Goal: Task Accomplishment & Management: Manage account settings

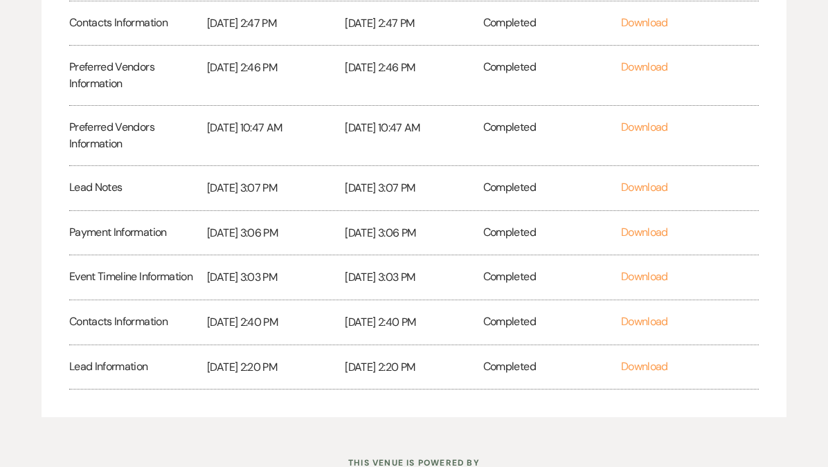
scroll to position [408, 0]
click at [641, 277] on link "Download" at bounding box center [644, 275] width 47 height 15
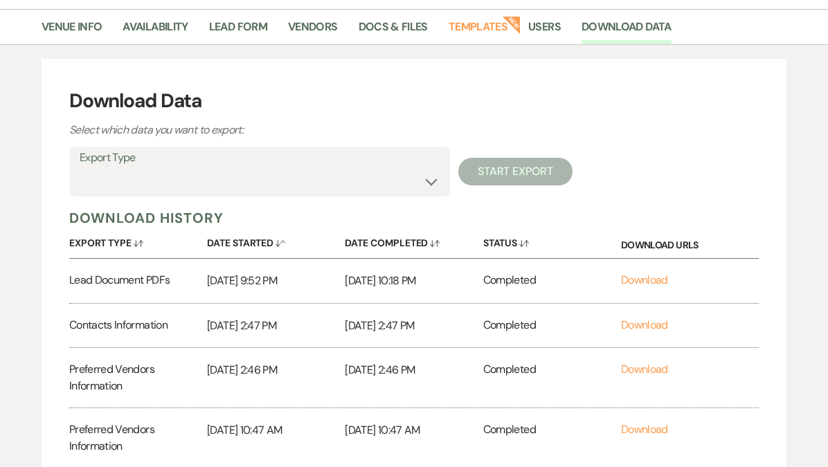
scroll to position [0, 0]
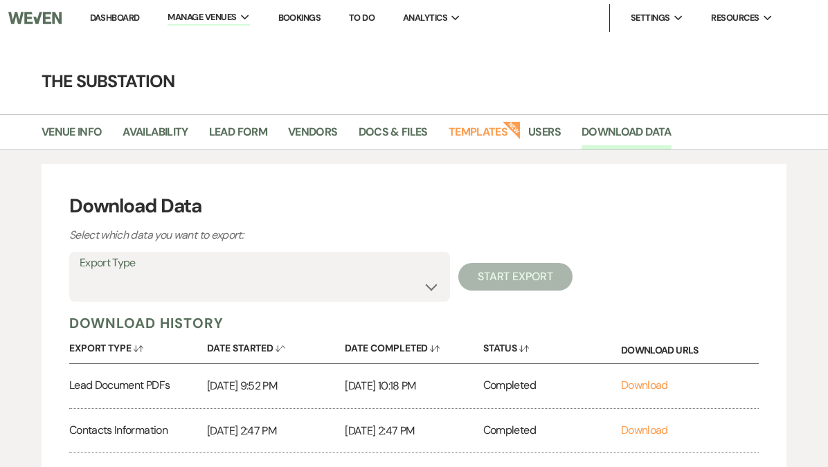
click at [230, 269] on label "Export Type" at bounding box center [260, 263] width 360 height 20
click at [234, 284] on select "Availability Calendar Information Category Templates Contacts Information Event…" at bounding box center [260, 286] width 360 height 27
select select "contactsInfo"
click at [80, 273] on select "Availability Calendar Information Category Templates Contacts Information Event…" at bounding box center [260, 286] width 360 height 27
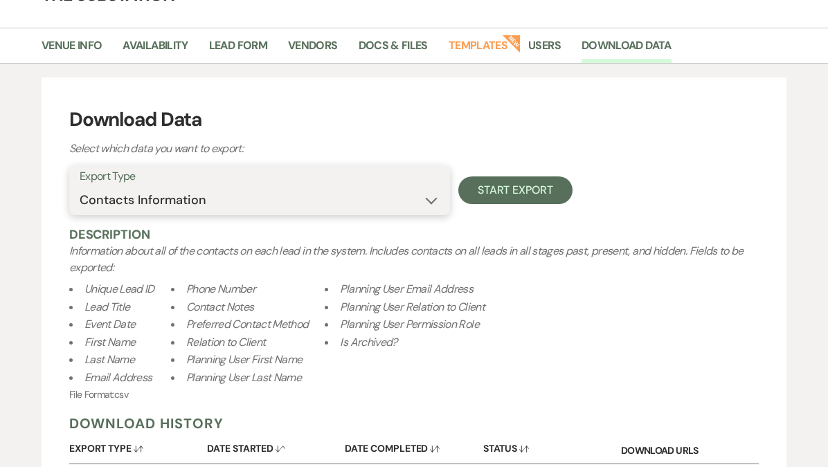
scroll to position [88, 0]
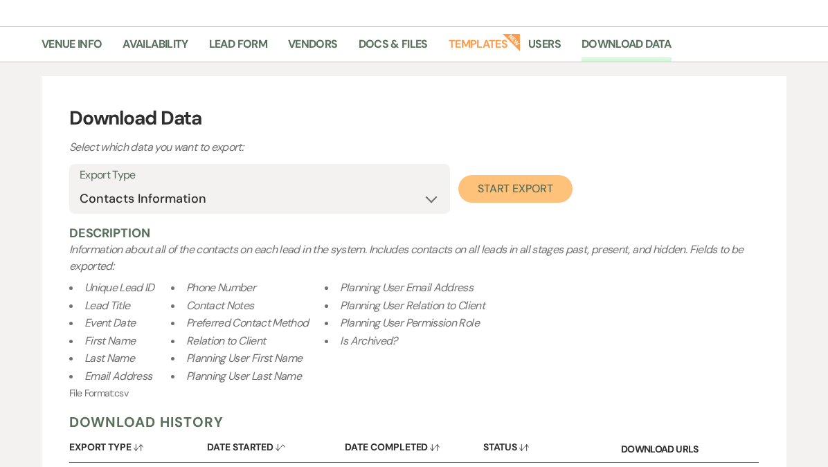
click at [518, 182] on button "Start Export" at bounding box center [515, 189] width 114 height 28
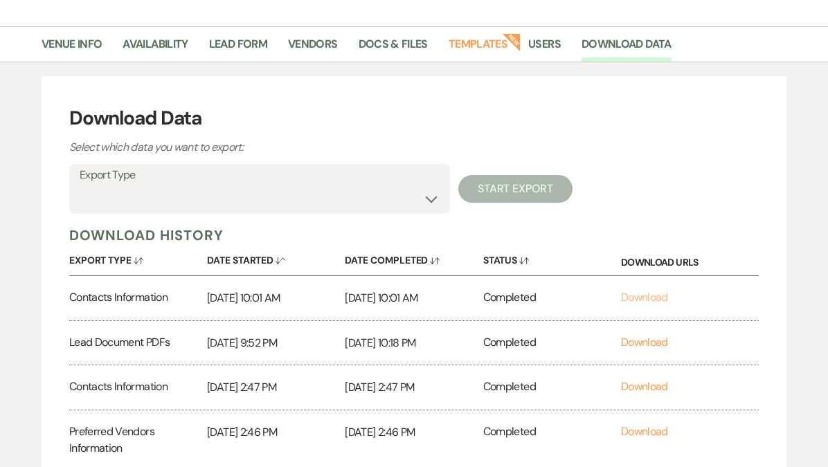
click at [659, 301] on link "Download" at bounding box center [644, 297] width 47 height 15
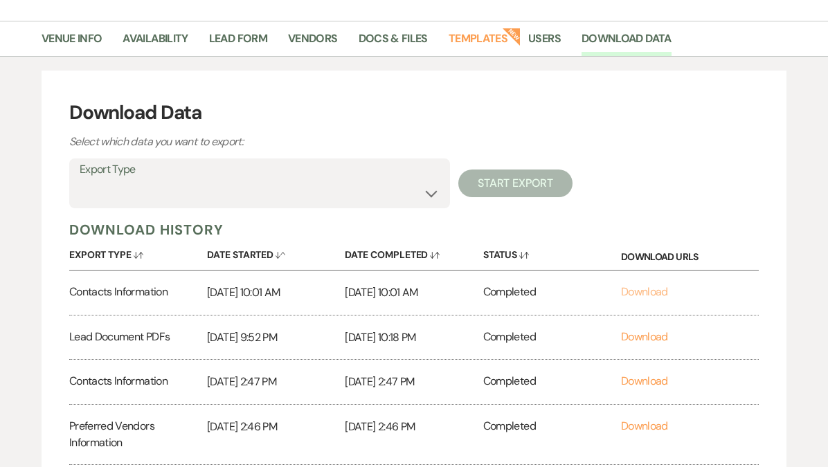
scroll to position [75, 0]
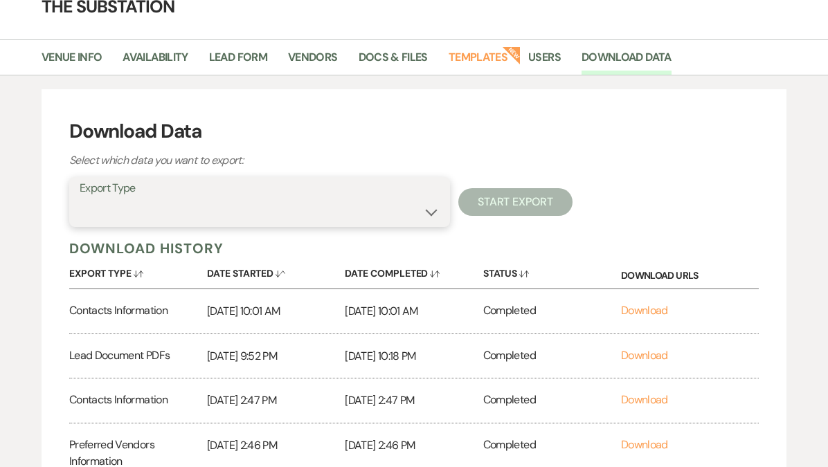
click at [349, 205] on select "Availability Calendar Information Category Templates Contacts Information Event…" at bounding box center [260, 212] width 360 height 27
select select "leadNotes"
click at [80, 199] on select "Availability Calendar Information Category Templates Contacts Information Event…" at bounding box center [260, 212] width 360 height 27
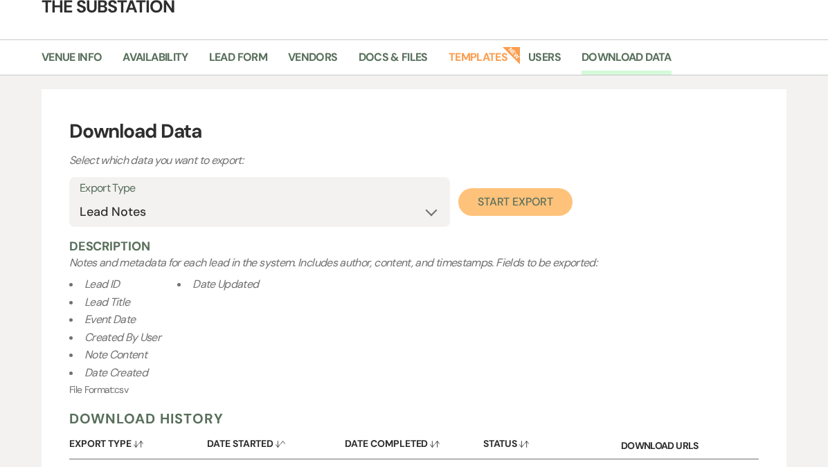
click at [521, 199] on button "Start Export" at bounding box center [515, 202] width 114 height 28
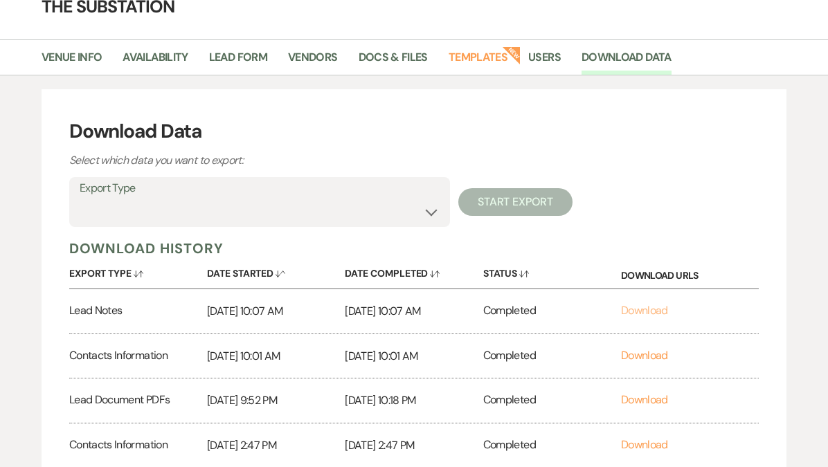
click at [648, 310] on link "Download" at bounding box center [644, 310] width 47 height 15
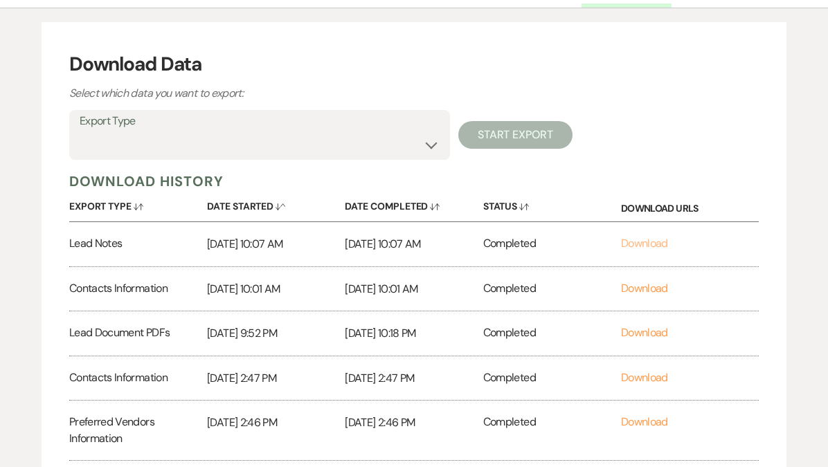
scroll to position [143, 0]
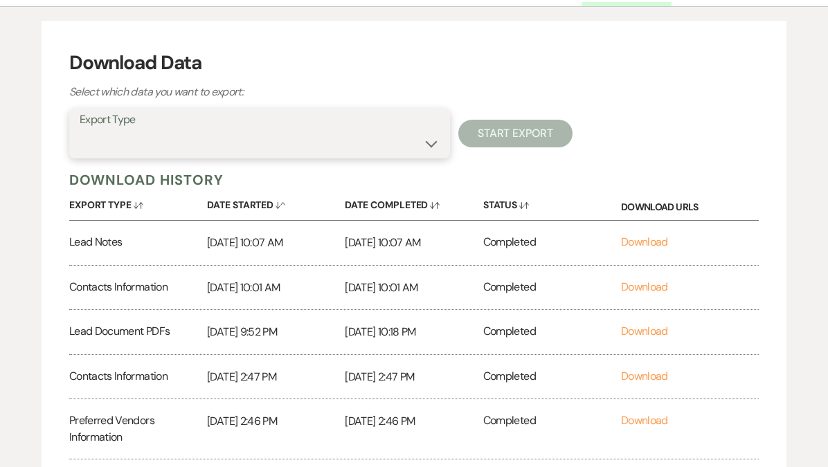
click at [332, 138] on select "Availability Calendar Information Category Templates Contacts Information Event…" at bounding box center [260, 143] width 360 height 27
select select "rentalOverview"
click at [80, 130] on select "Availability Calendar Information Category Templates Contacts Information Event…" at bounding box center [260, 143] width 360 height 27
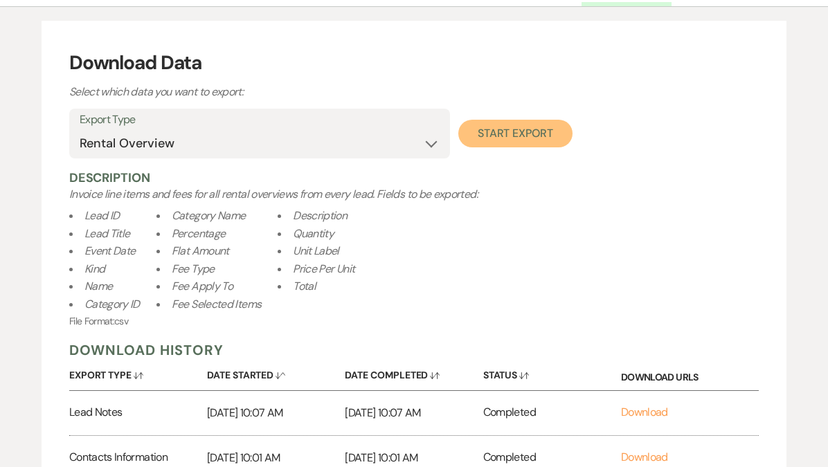
click at [509, 131] on button "Start Export" at bounding box center [515, 134] width 114 height 28
select select
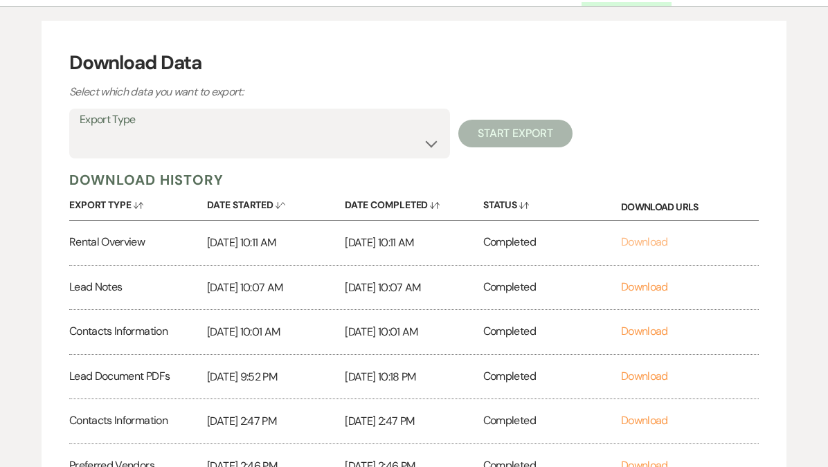
click at [648, 240] on link "Download" at bounding box center [644, 242] width 47 height 15
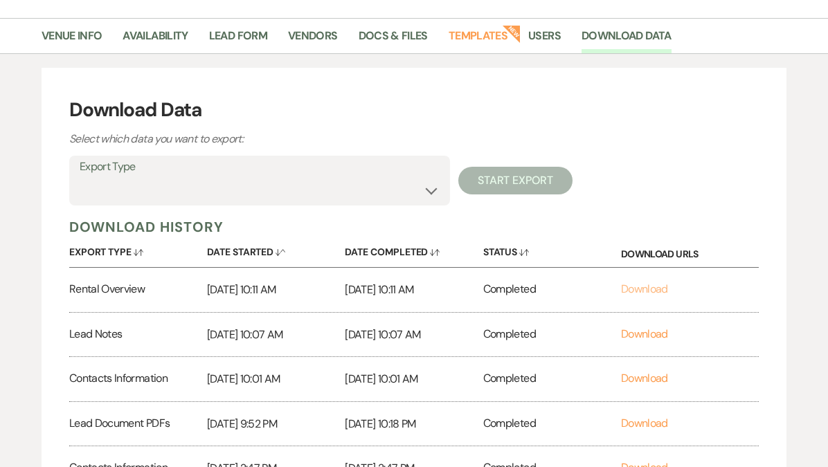
scroll to position [49, 0]
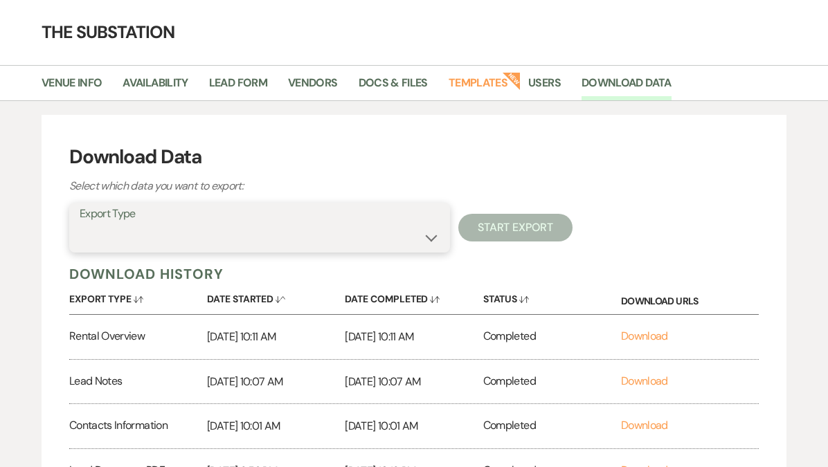
click at [299, 235] on select "Availability Calendar Information Category Templates Contacts Information Event…" at bounding box center [260, 237] width 360 height 27
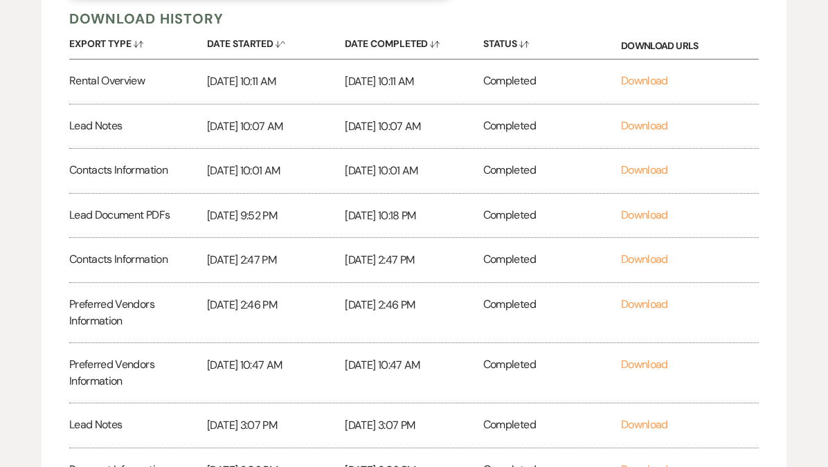
scroll to position [307, 0]
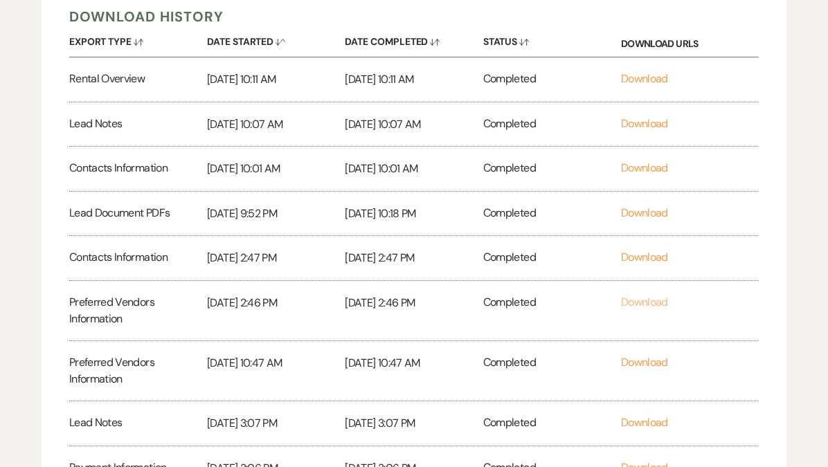
click at [648, 303] on link "Download" at bounding box center [644, 302] width 47 height 15
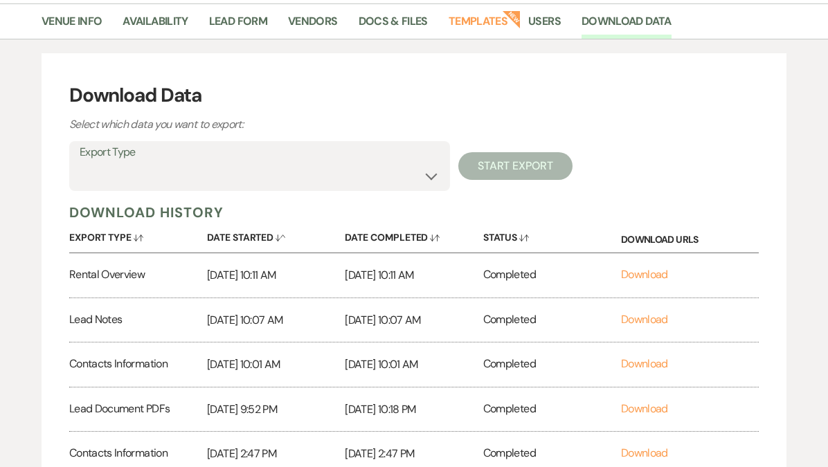
scroll to position [0, 0]
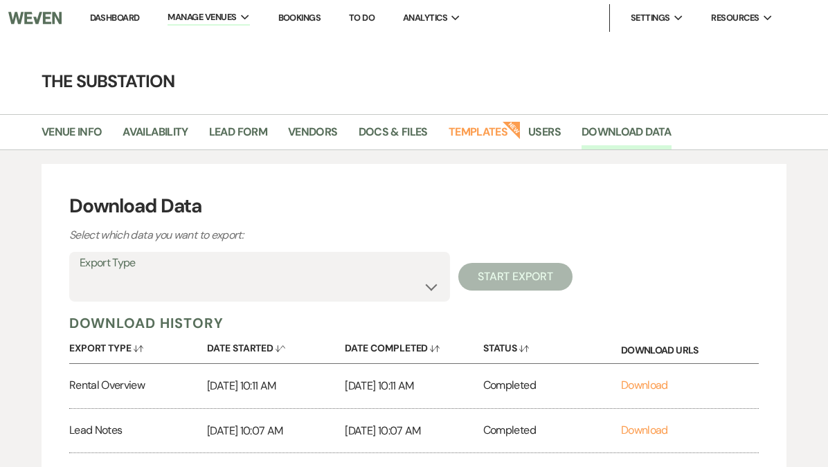
click at [206, 291] on select "Availability Calendar Information Category Templates Contacts Information Event…" at bounding box center [260, 286] width 360 height 27
click at [115, 15] on link "Dashboard" at bounding box center [115, 18] width 50 height 12
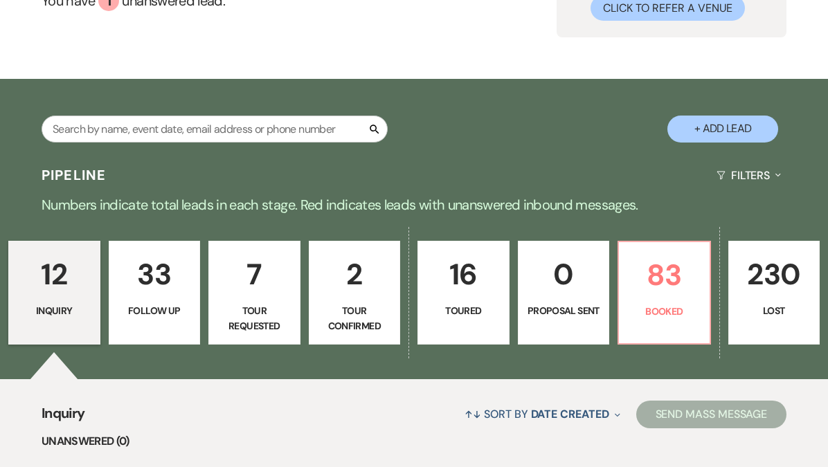
scroll to position [149, 0]
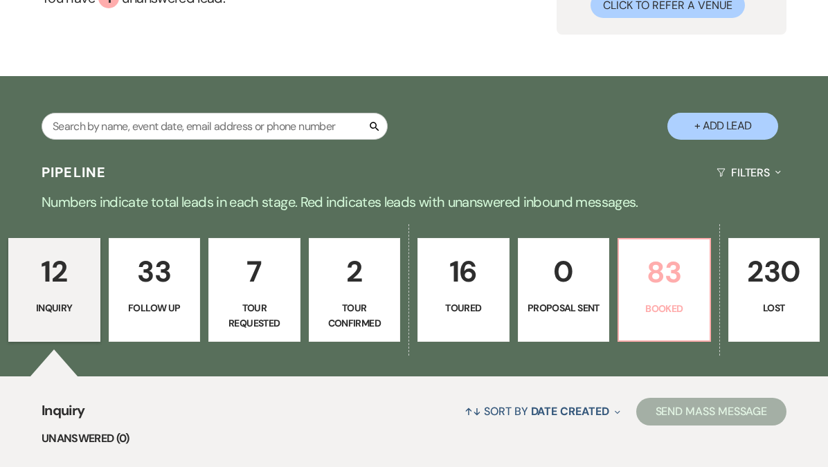
click at [632, 298] on link "83 Booked" at bounding box center [663, 290] width 93 height 104
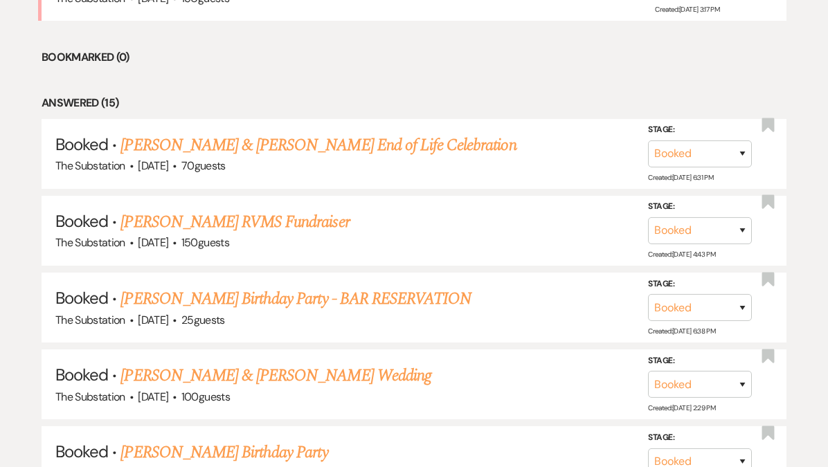
scroll to position [671, 0]
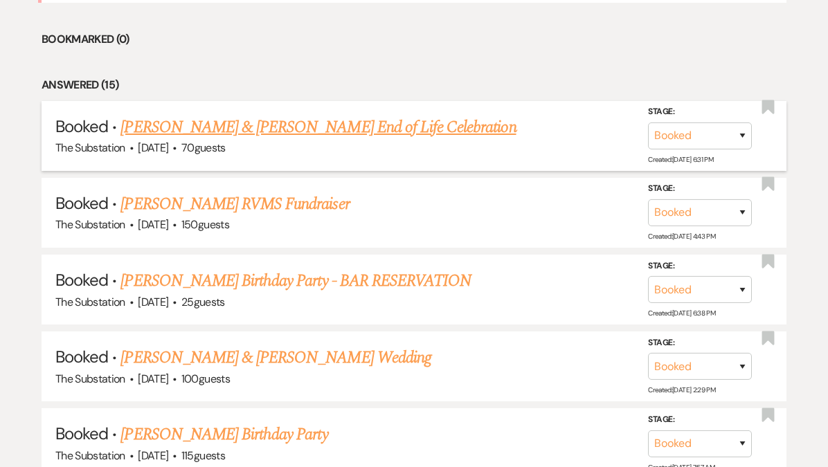
click at [384, 125] on link "[PERSON_NAME] & [PERSON_NAME] End of Life Celebration" at bounding box center [317, 127] width 395 height 25
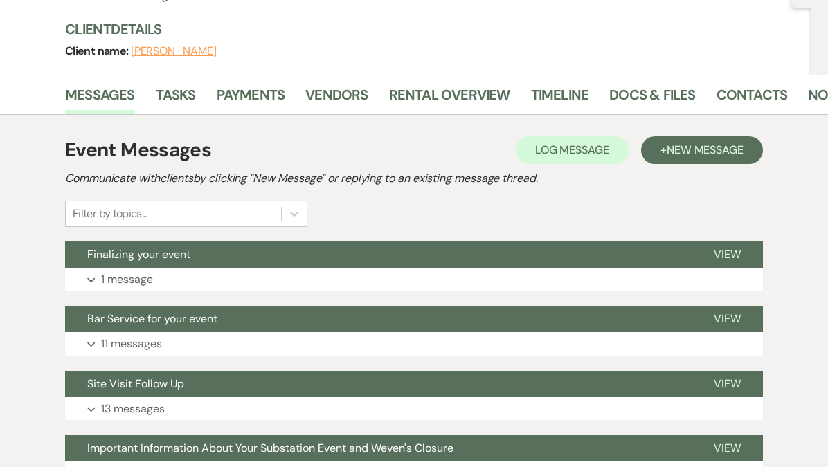
scroll to position [144, 0]
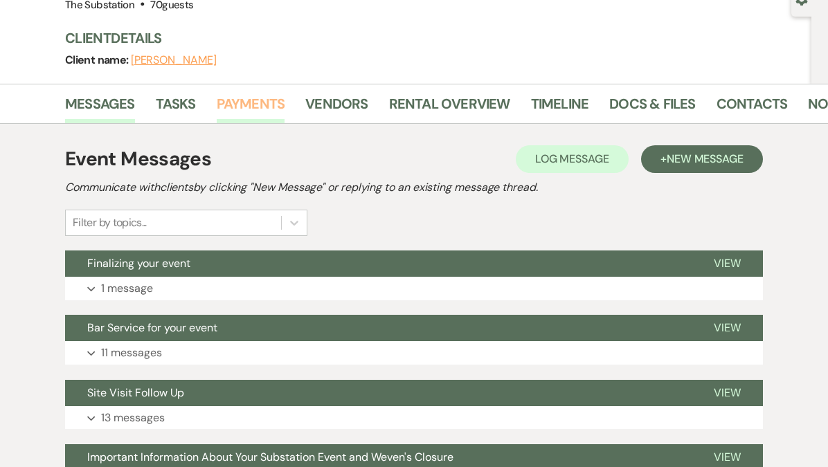
click at [264, 102] on link "Payments" at bounding box center [251, 108] width 69 height 30
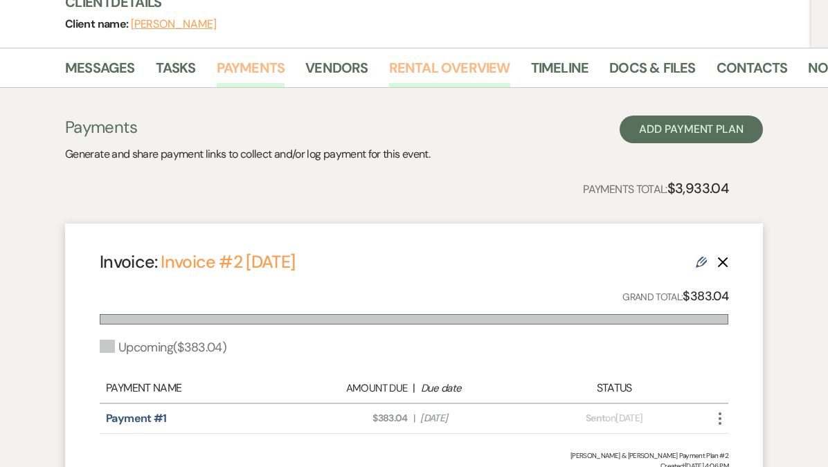
scroll to position [138, 0]
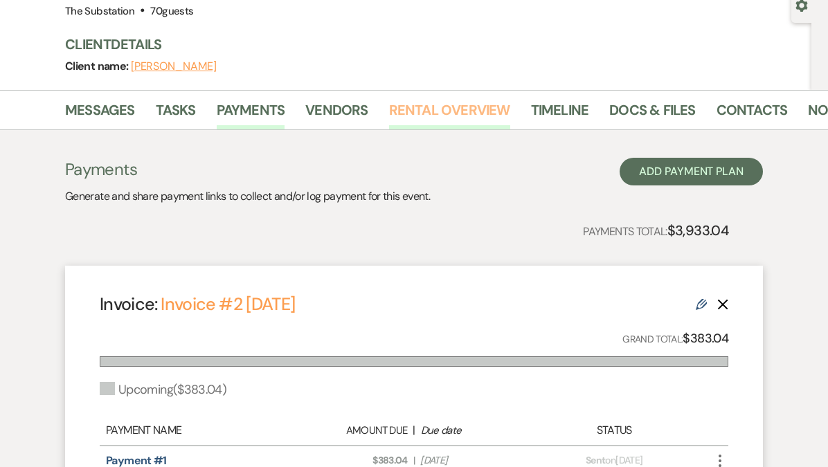
click at [454, 113] on link "Rental Overview" at bounding box center [449, 114] width 121 height 30
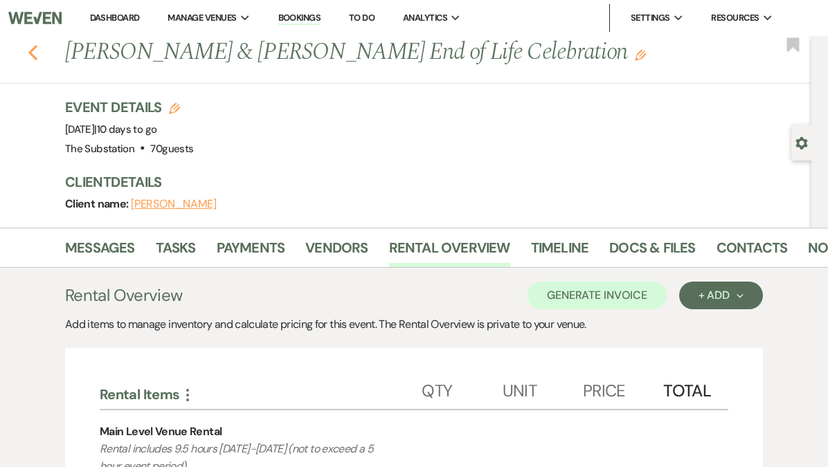
click at [33, 55] on use "button" at bounding box center [32, 52] width 9 height 15
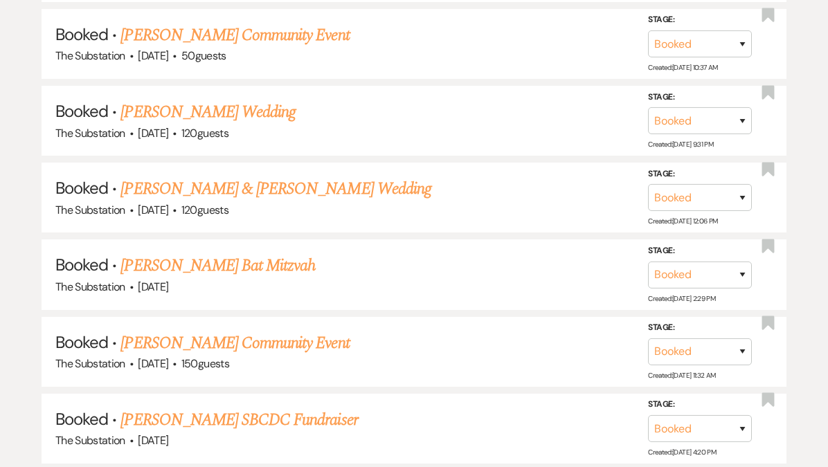
scroll to position [6696, 0]
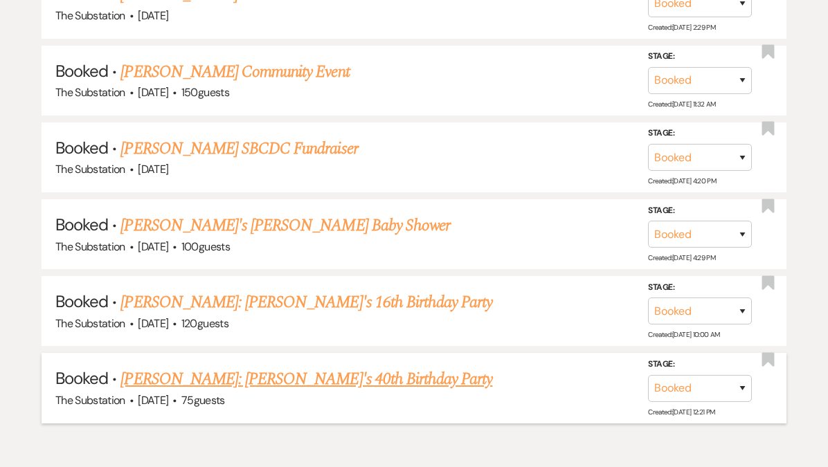
click at [215, 367] on link "[PERSON_NAME]: [PERSON_NAME]'s 40th Birthday Party" at bounding box center [306, 379] width 372 height 25
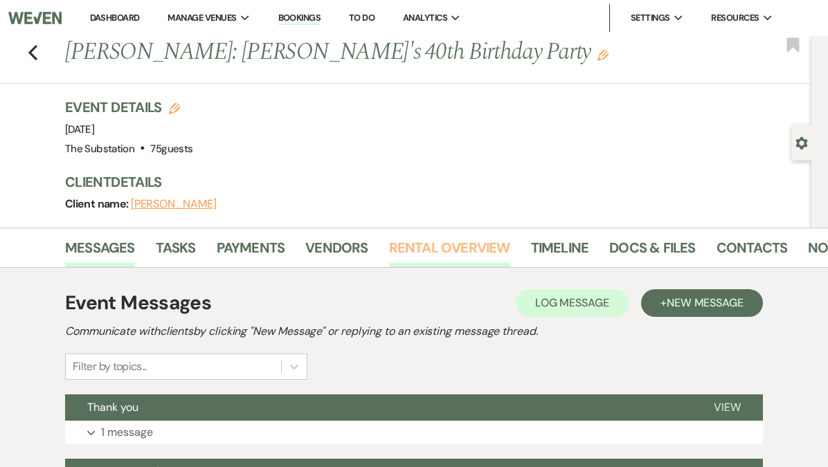
click at [424, 255] on link "Rental Overview" at bounding box center [449, 252] width 121 height 30
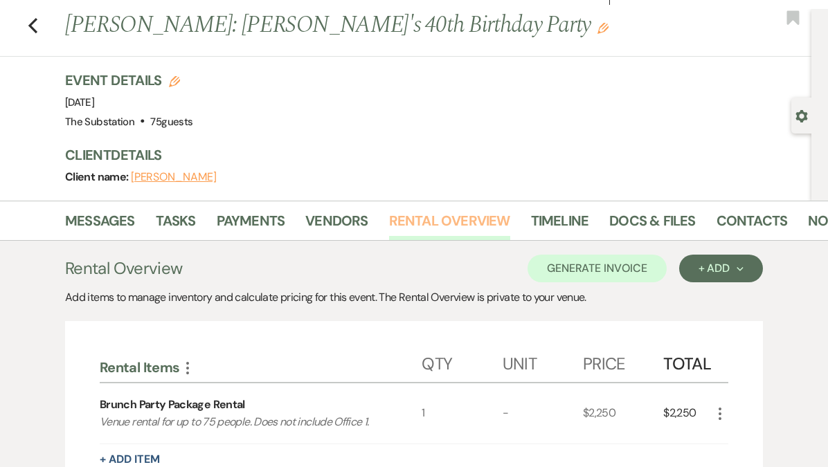
scroll to position [3, 0]
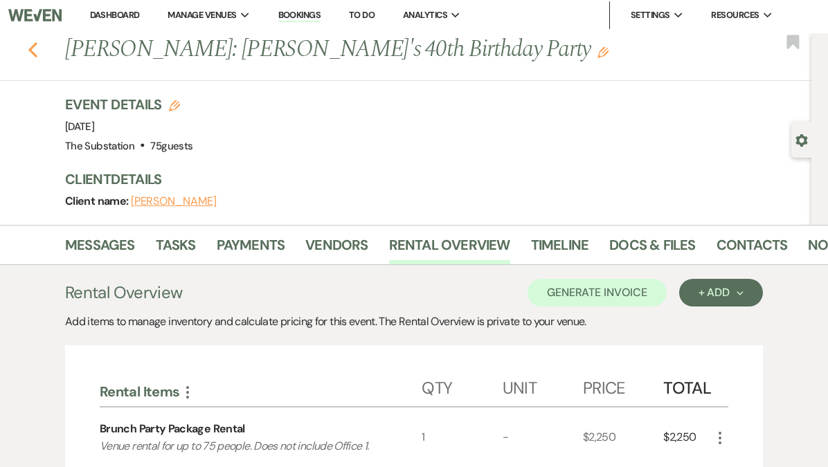
click at [33, 50] on icon "Previous" at bounding box center [33, 50] width 10 height 17
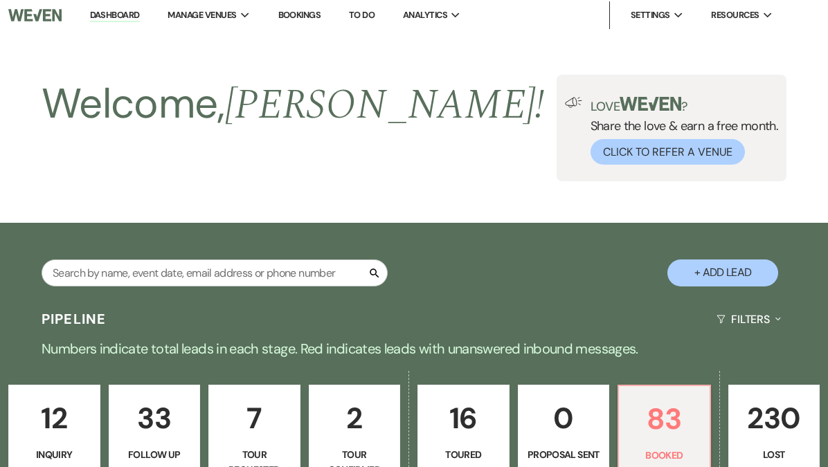
scroll to position [6696, 0]
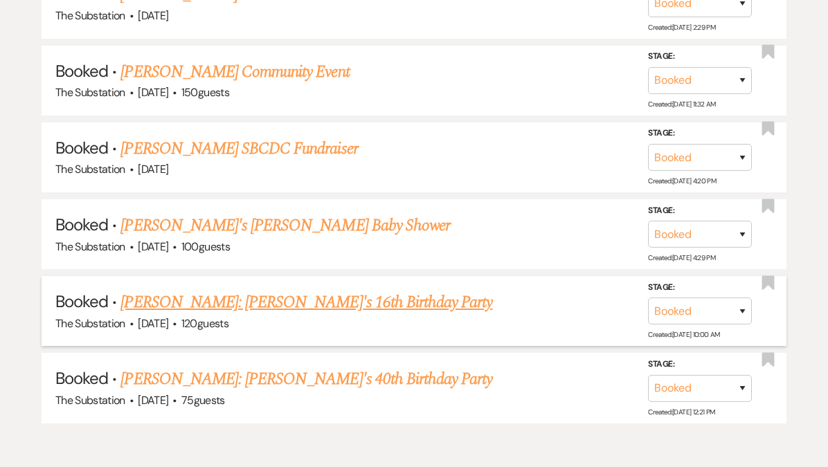
click at [259, 290] on link "[PERSON_NAME]: [PERSON_NAME]'s 16th Birthday Party" at bounding box center [306, 302] width 372 height 25
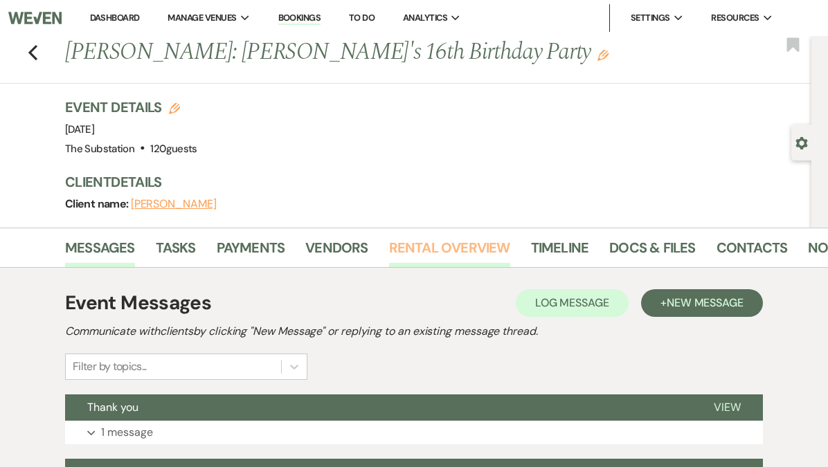
click at [414, 249] on link "Rental Overview" at bounding box center [449, 252] width 121 height 30
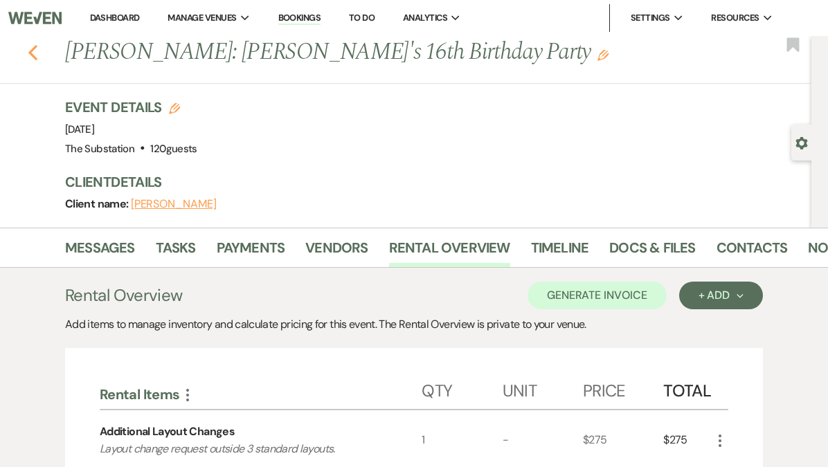
click at [37, 56] on icon "Previous" at bounding box center [33, 52] width 10 height 17
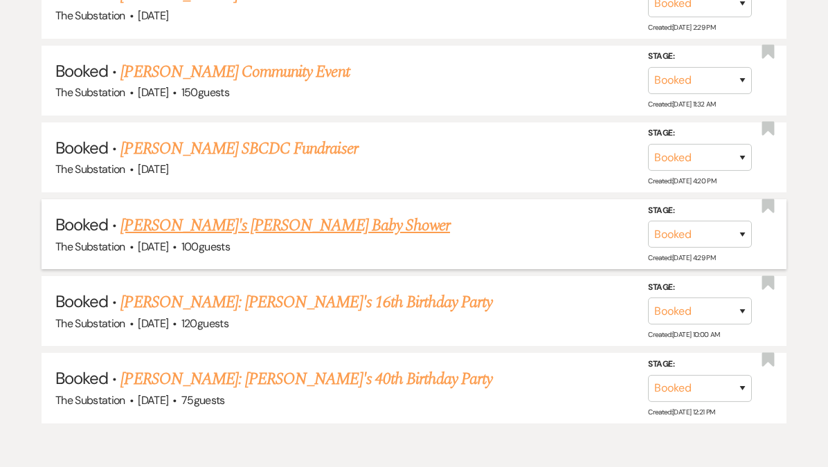
click at [234, 213] on link "[PERSON_NAME]'s [PERSON_NAME] Baby Shower" at bounding box center [284, 225] width 329 height 25
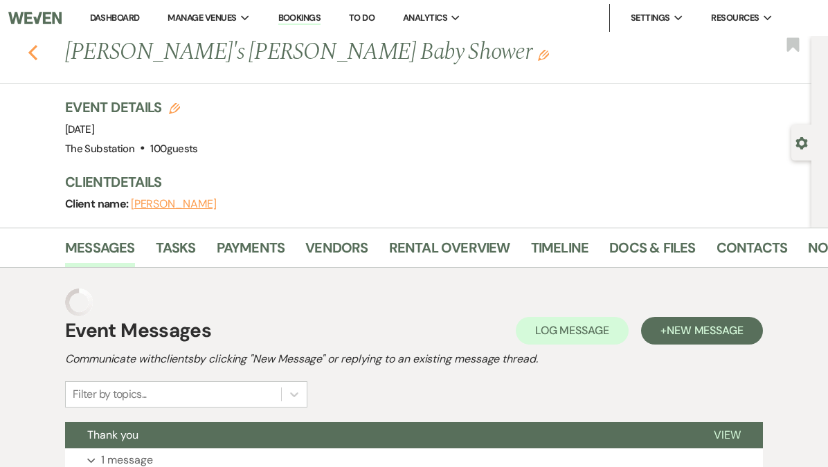
click at [34, 57] on use "button" at bounding box center [32, 52] width 9 height 15
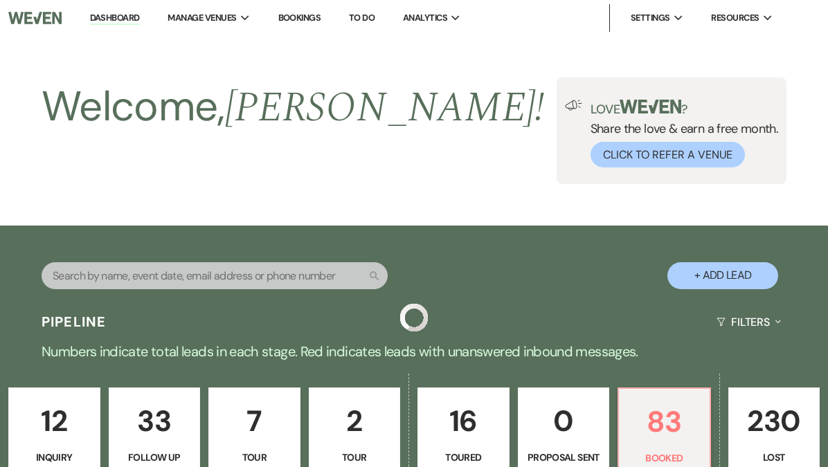
scroll to position [6696, 0]
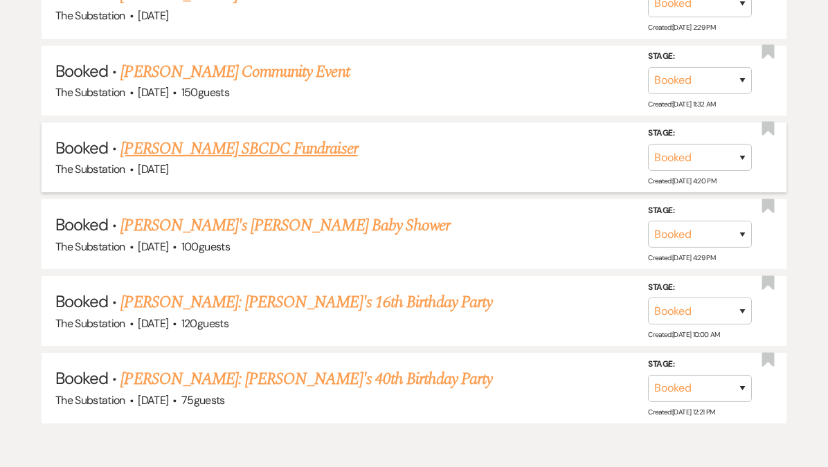
click at [250, 136] on link "[PERSON_NAME] SBCDC Fundraiser" at bounding box center [238, 148] width 237 height 25
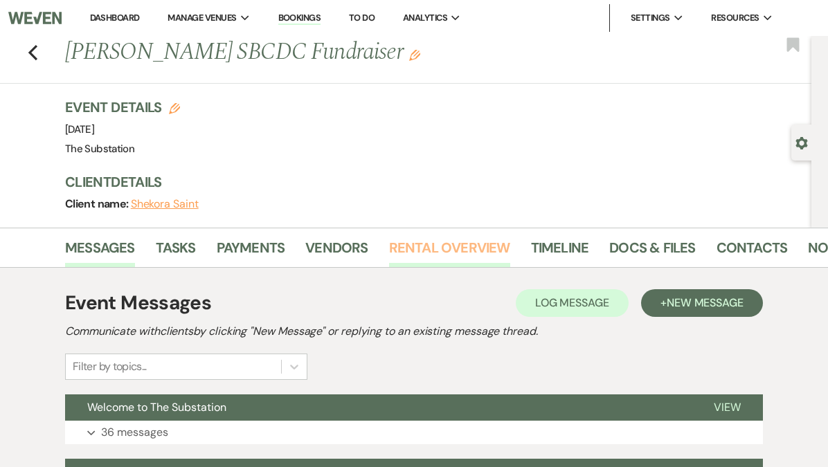
click at [429, 242] on link "Rental Overview" at bounding box center [449, 252] width 121 height 30
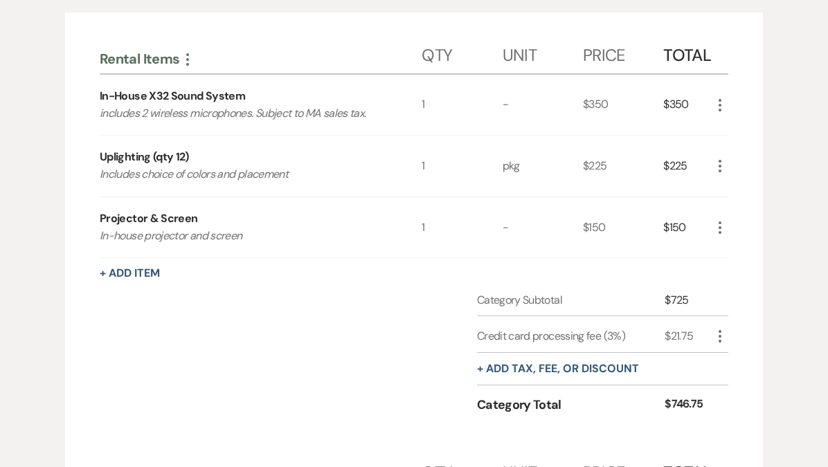
scroll to position [335, 0]
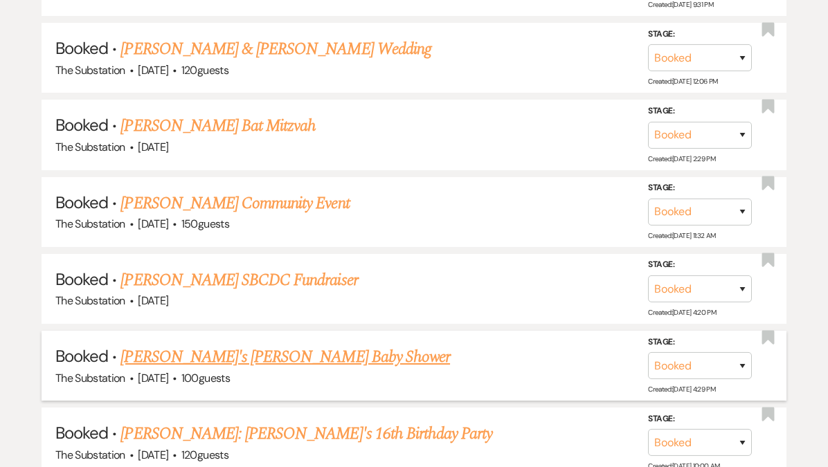
scroll to position [6564, 0]
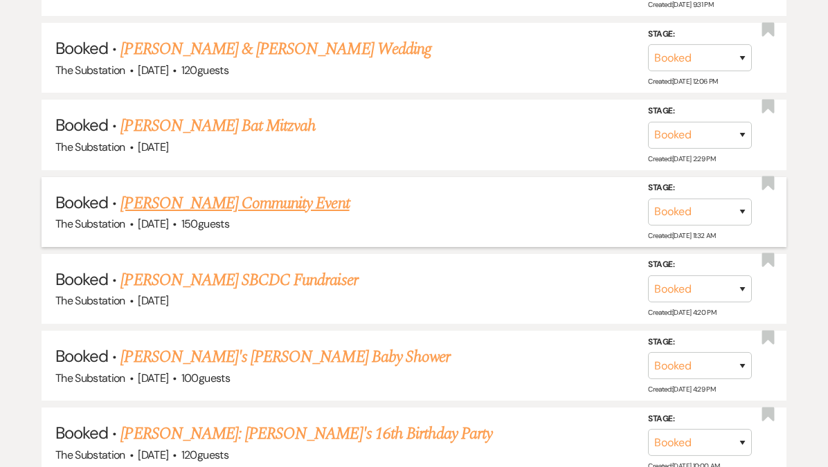
click at [265, 191] on link "[PERSON_NAME] Community Event" at bounding box center [234, 203] width 228 height 25
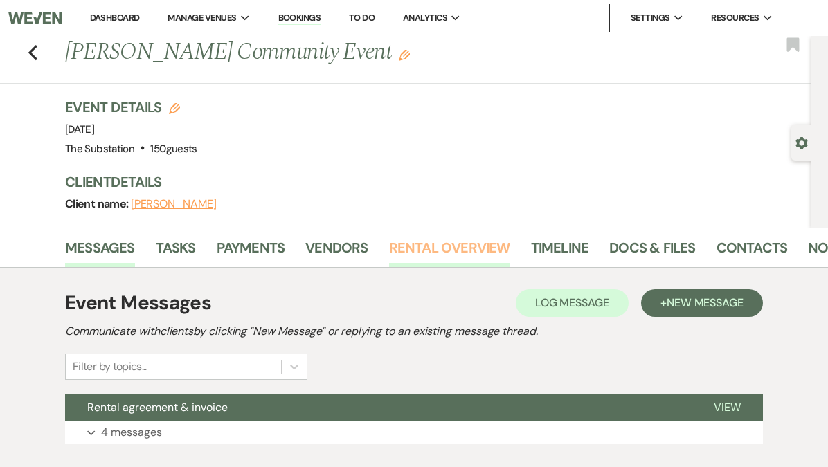
click at [432, 244] on link "Rental Overview" at bounding box center [449, 252] width 121 height 30
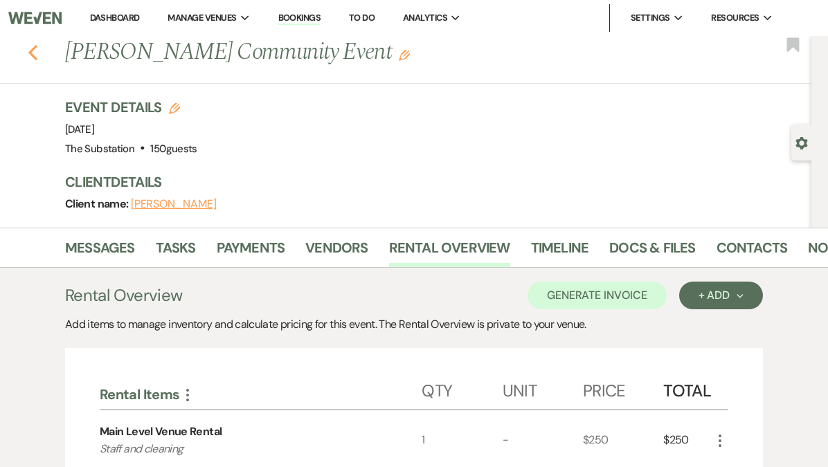
click at [35, 54] on icon "Previous" at bounding box center [33, 52] width 10 height 17
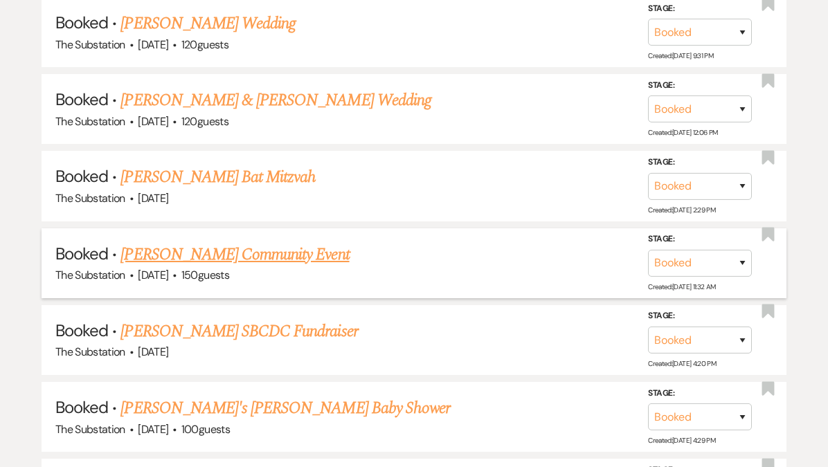
scroll to position [6509, 0]
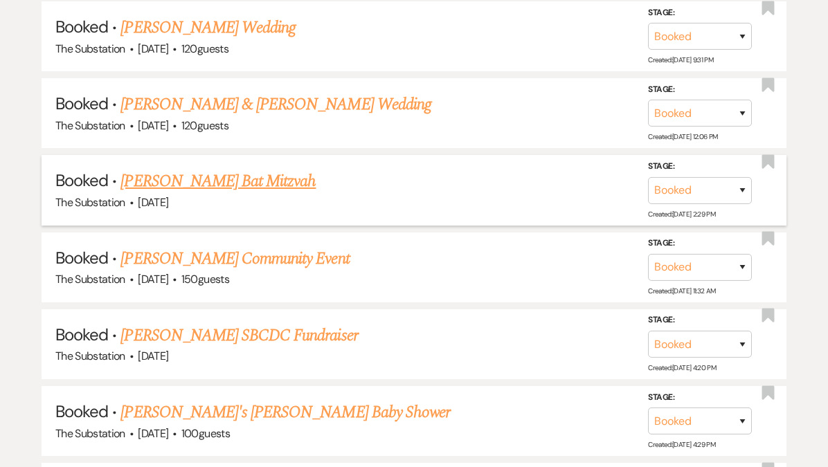
click at [230, 169] on link "[PERSON_NAME] Bat Mitzvah" at bounding box center [217, 181] width 195 height 25
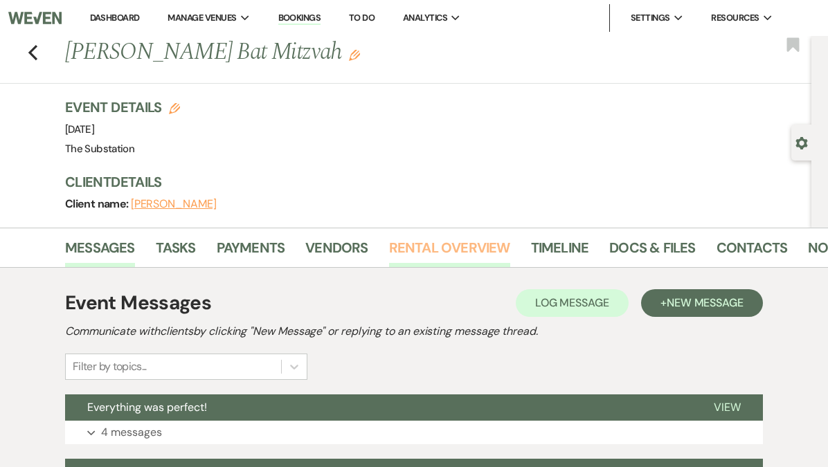
click at [450, 262] on link "Rental Overview" at bounding box center [449, 252] width 121 height 30
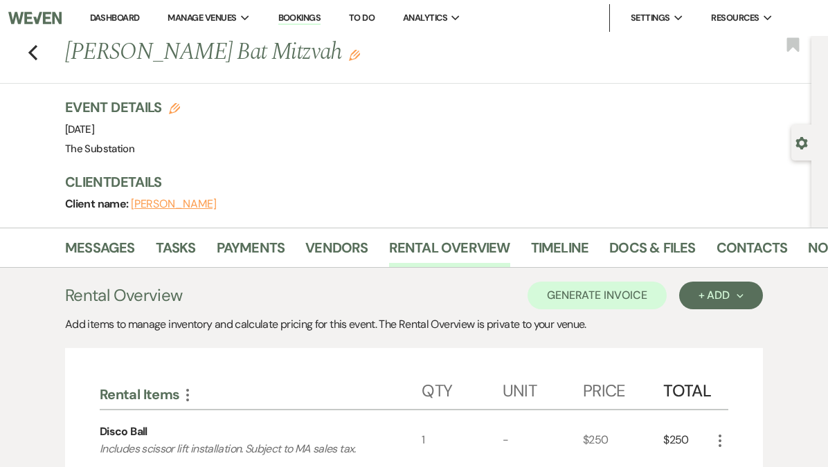
click at [103, 15] on link "Dashboard" at bounding box center [115, 18] width 50 height 12
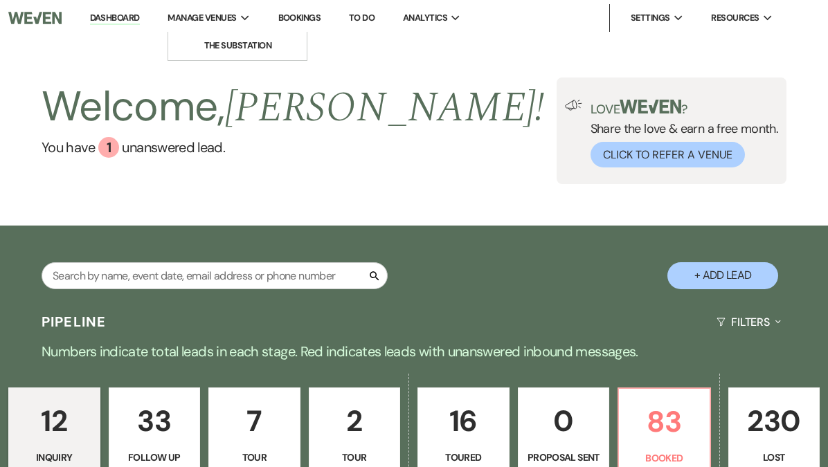
click at [221, 21] on span "Manage Venues" at bounding box center [201, 18] width 69 height 14
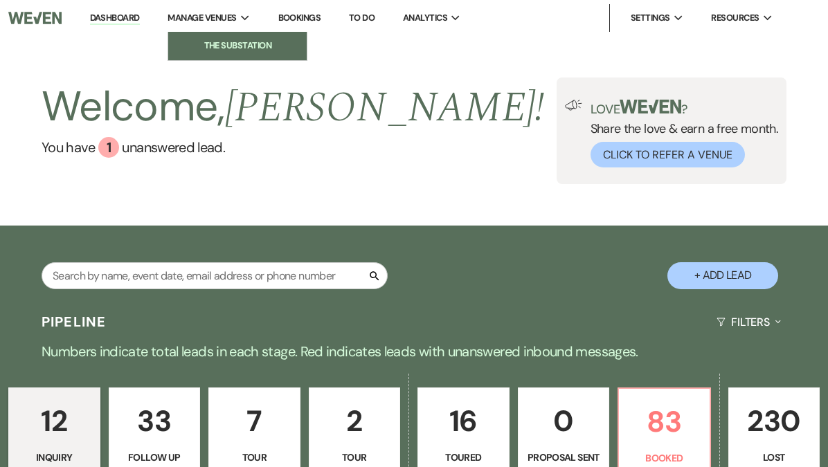
click at [233, 41] on li "The Substation" at bounding box center [237, 46] width 125 height 14
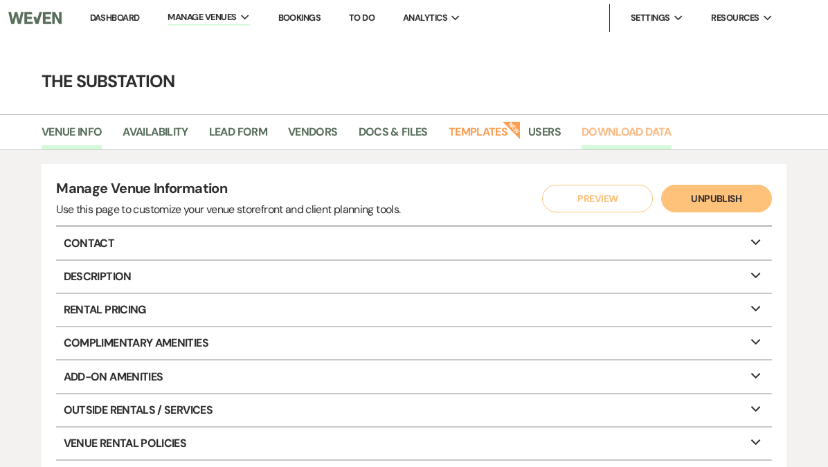
click at [635, 140] on link "Download Data" at bounding box center [626, 136] width 90 height 26
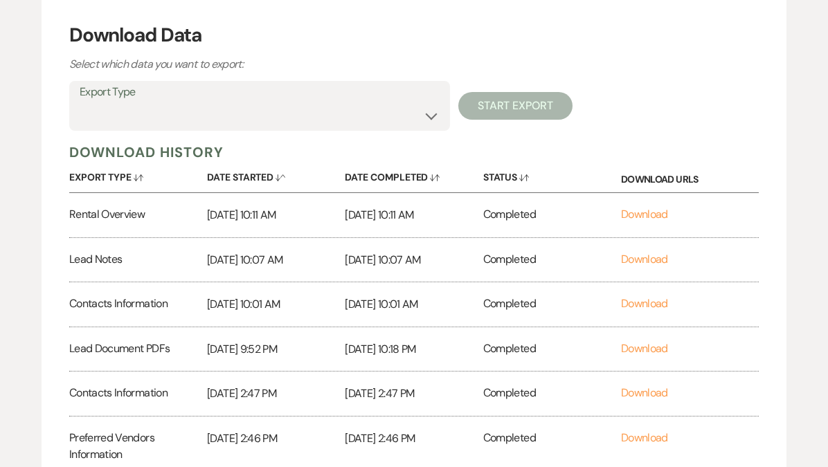
scroll to position [173, 0]
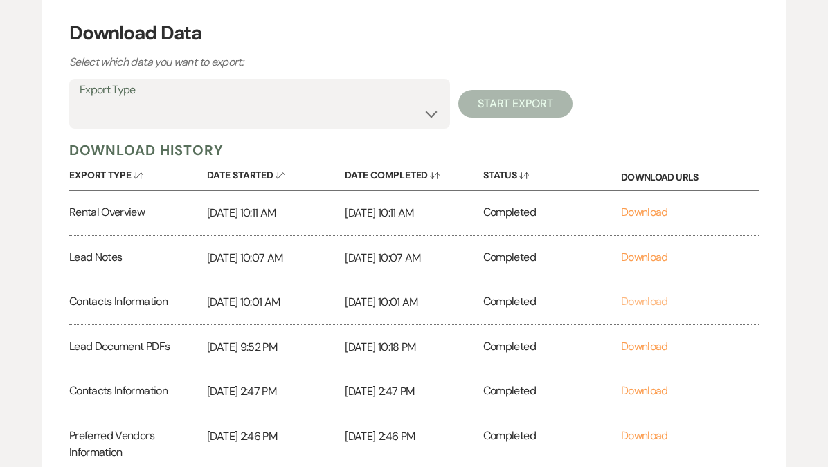
click at [639, 302] on link "Download" at bounding box center [644, 301] width 47 height 15
